Goal: Check status: Check status

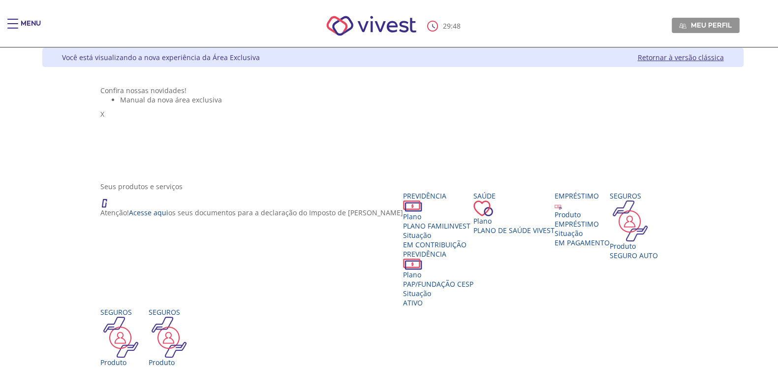
click at [257, 191] on div "Seus produtos e serviços" at bounding box center [392, 186] width 585 height 9
click at [403, 240] on div "Situação" at bounding box center [438, 234] width 70 height 9
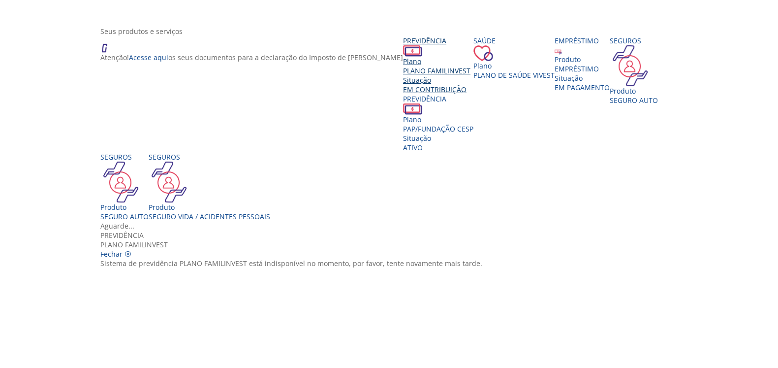
scroll to position [185, 0]
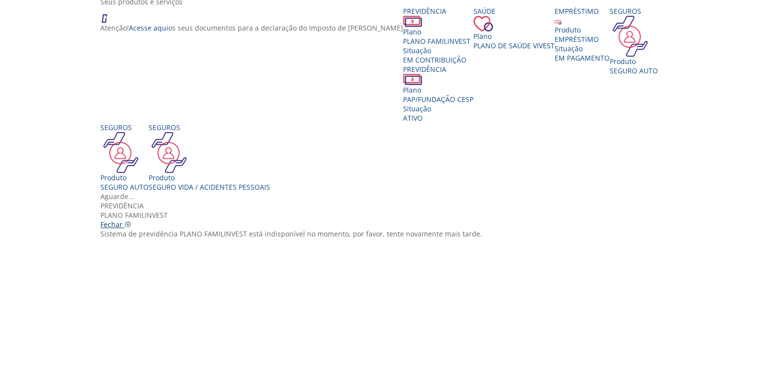
click at [131, 221] on icon "Vivest" at bounding box center [128, 224] width 7 height 7
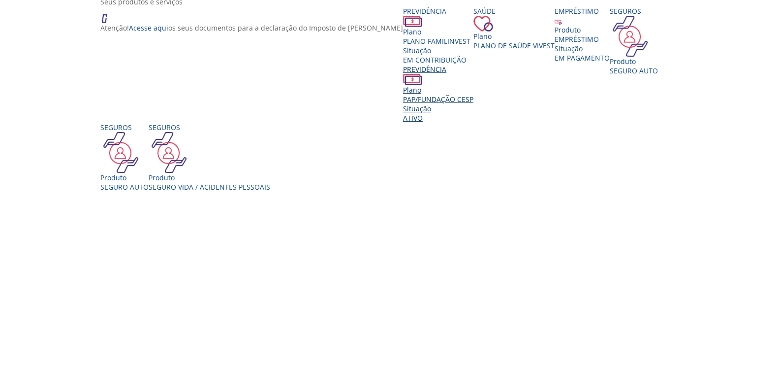
click at [444, 101] on span "PAP/FUNDAÇÃO CESP" at bounding box center [438, 99] width 70 height 9
click at [414, 192] on div "Vivest" at bounding box center [392, 192] width 585 height 0
click at [408, 192] on div "Vivest" at bounding box center [392, 192] width 585 height 0
